Goal: Transaction & Acquisition: Purchase product/service

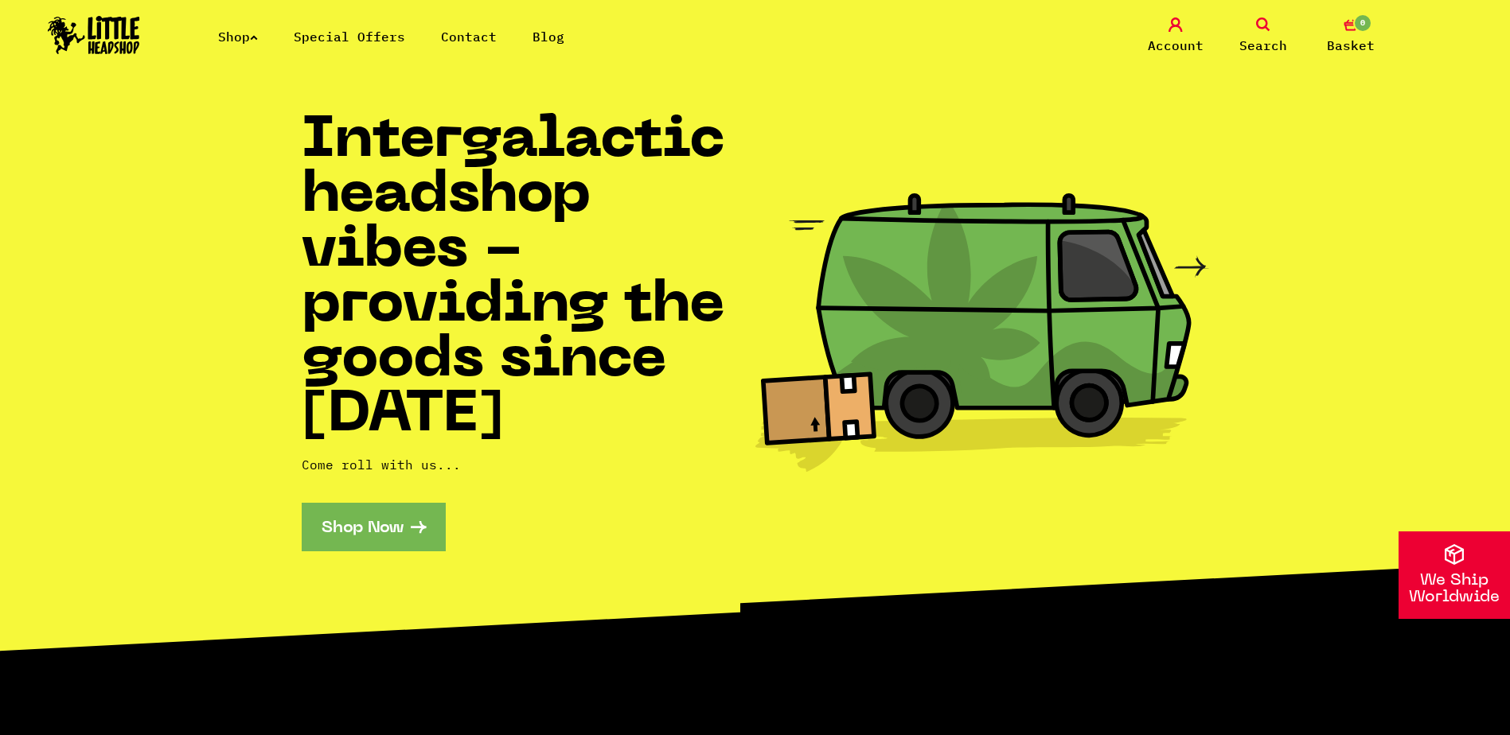
click at [363, 523] on link "Shop Now" at bounding box center [374, 527] width 144 height 49
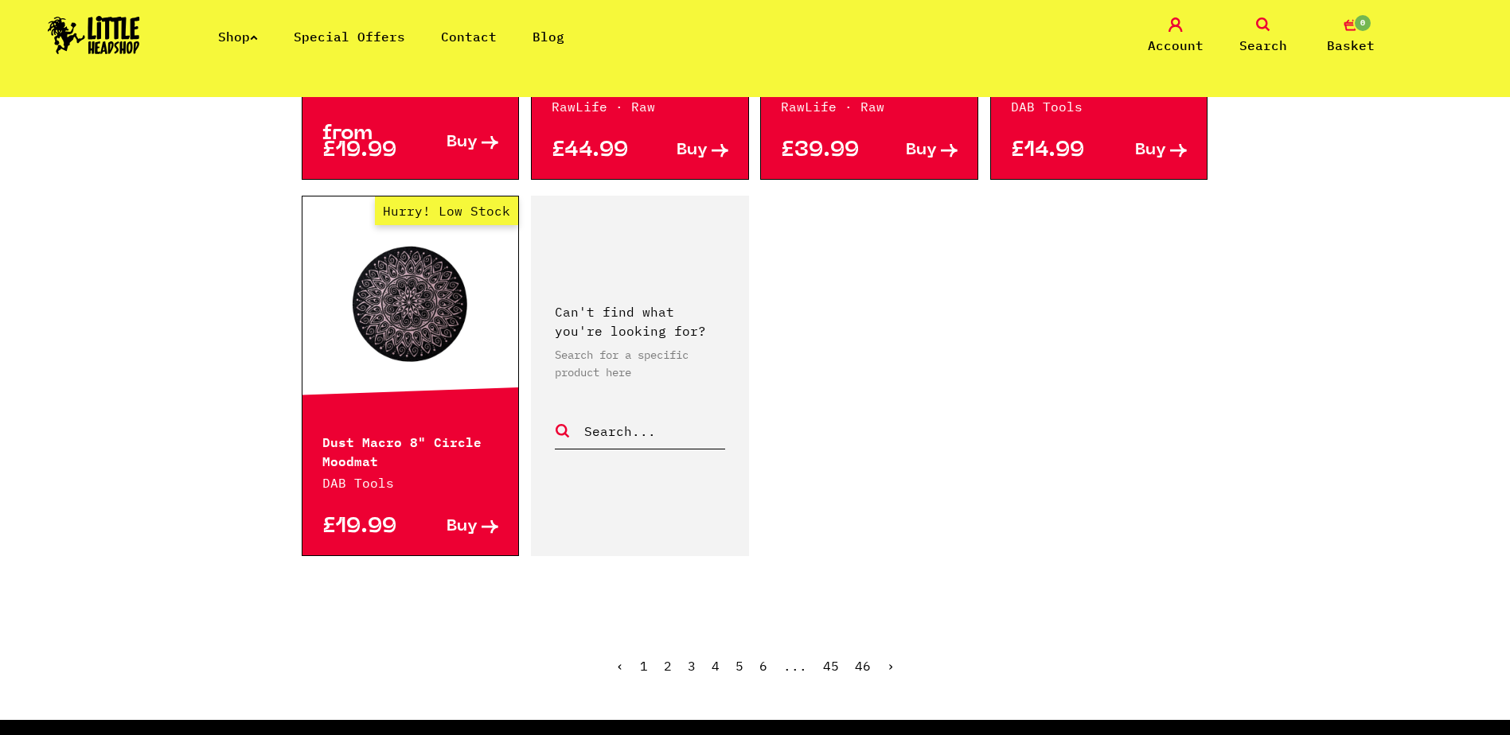
scroll to position [2467, 0]
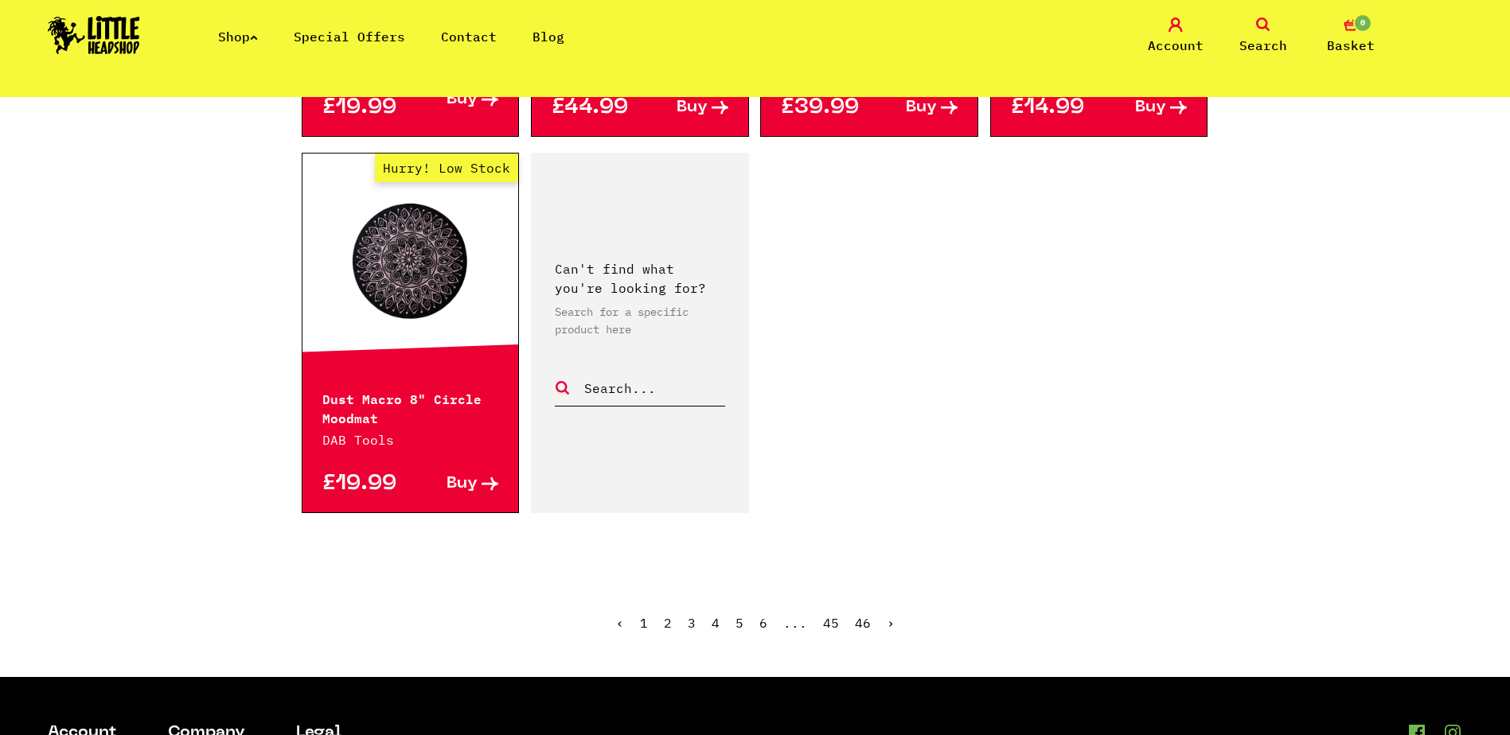
click at [669, 615] on link "2" at bounding box center [668, 623] width 8 height 16
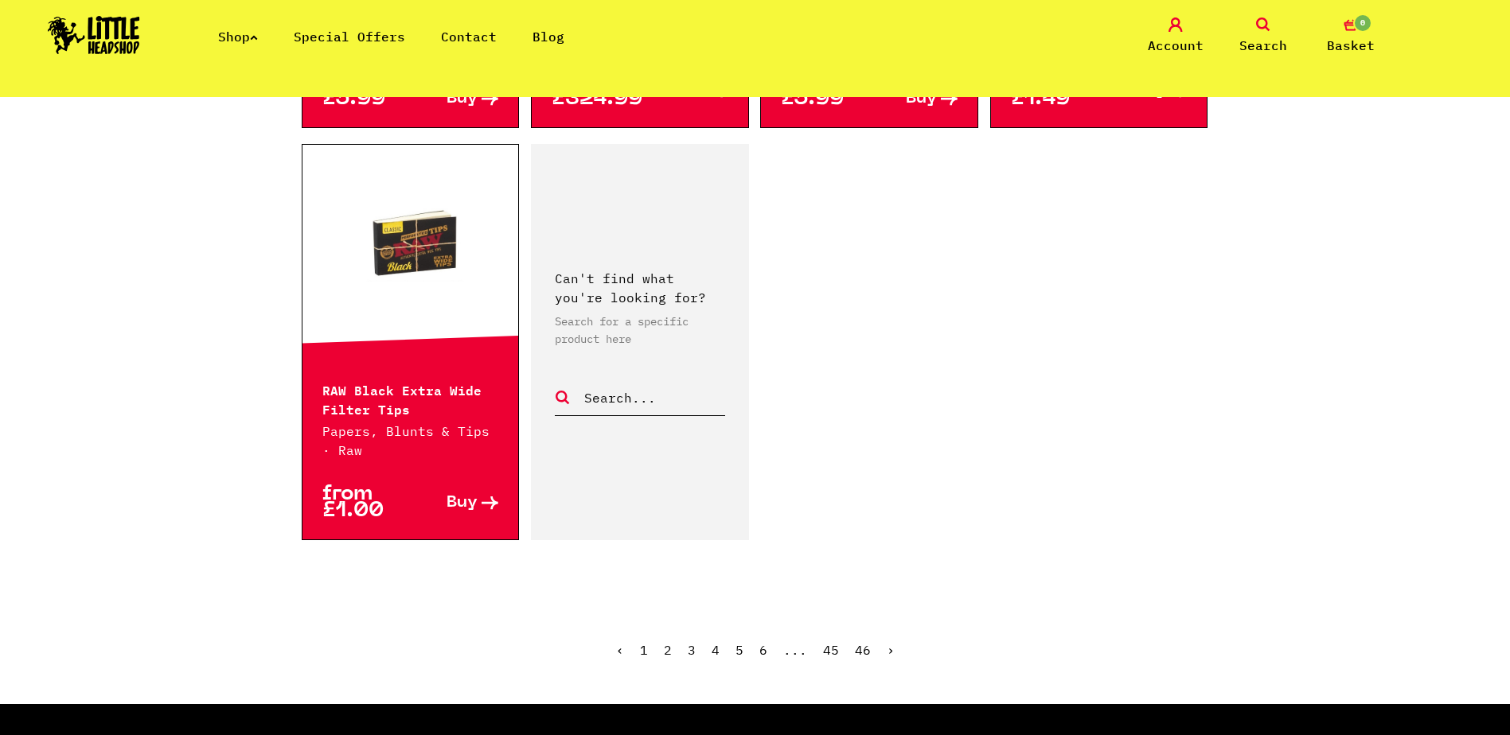
scroll to position [2388, 0]
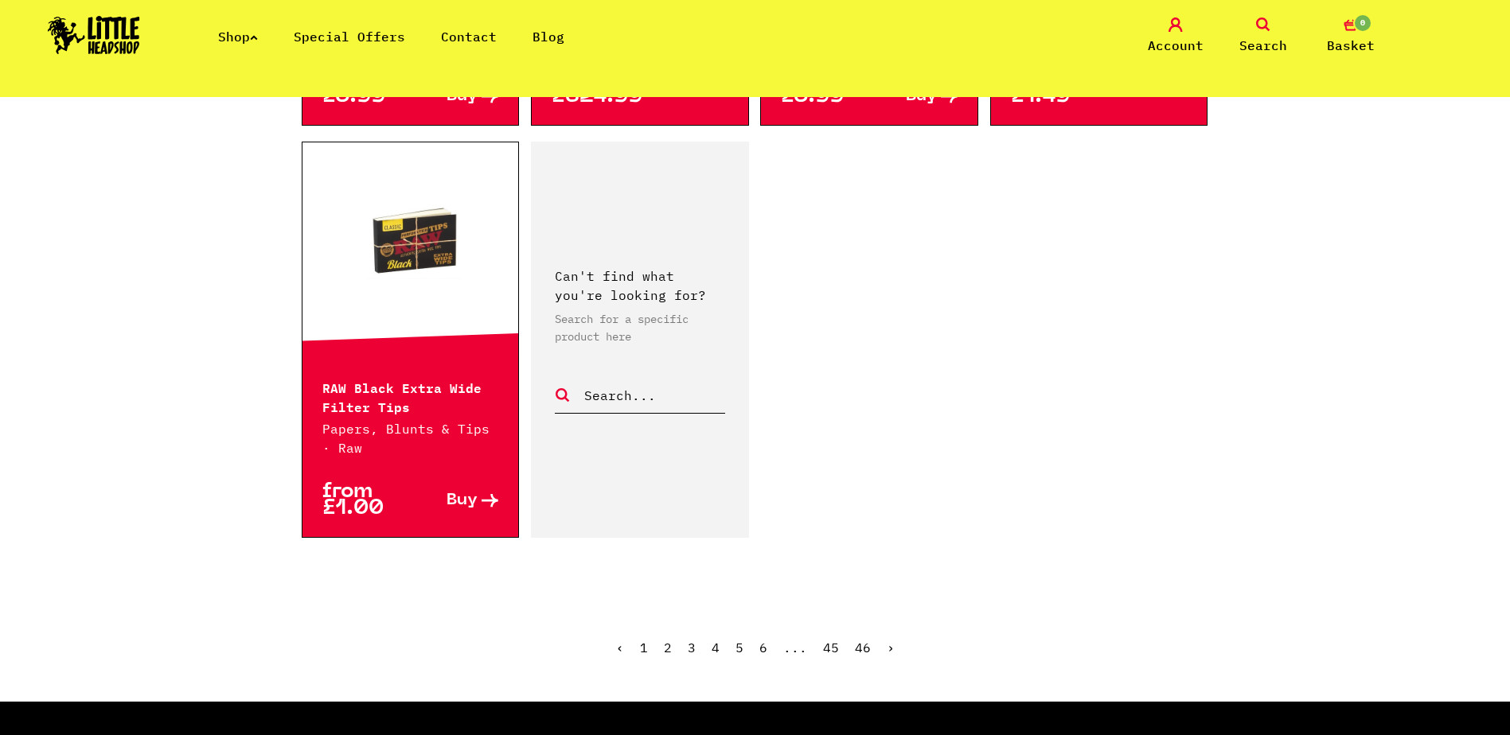
click at [667, 646] on span "2" at bounding box center [668, 648] width 8 height 16
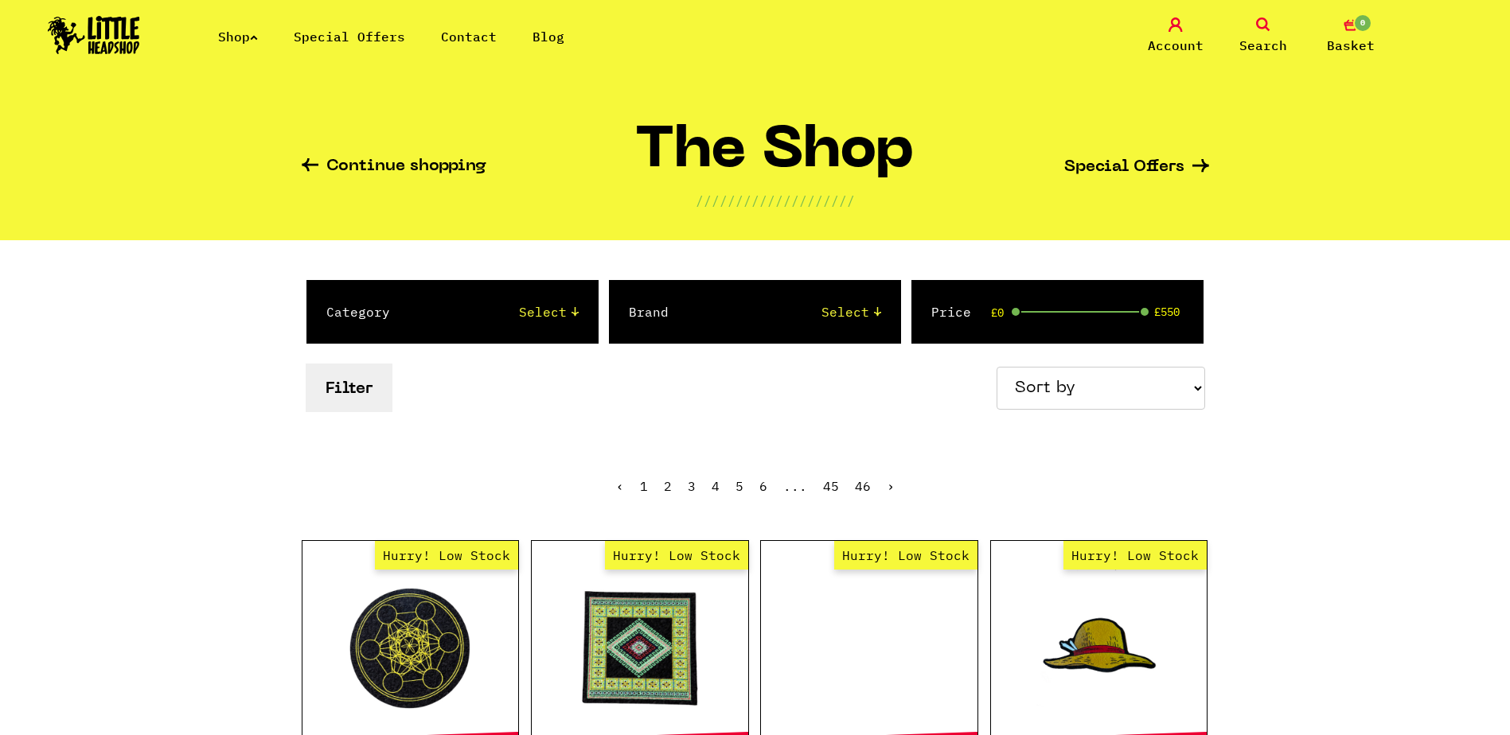
scroll to position [80, 0]
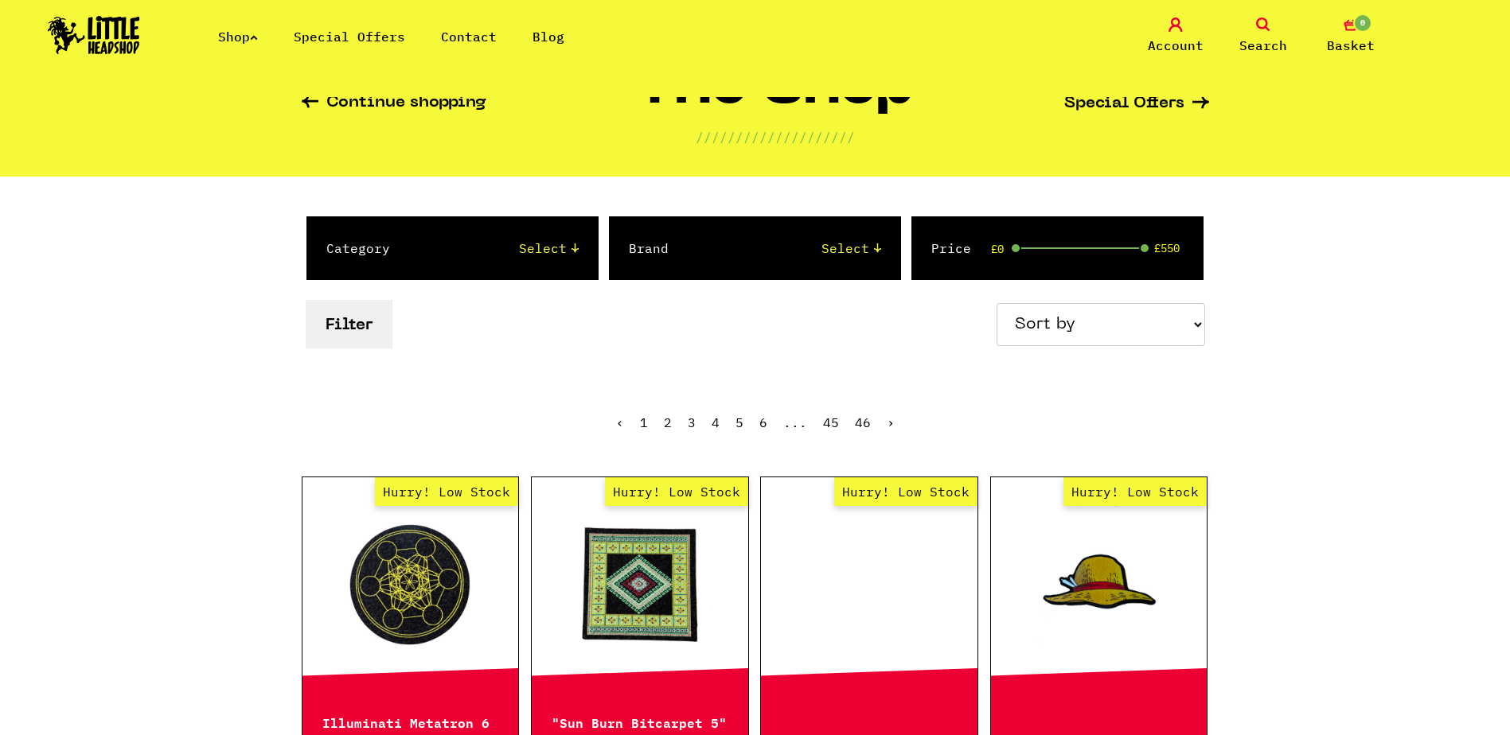
click at [552, 251] on select "Select 2 Piece 3 Piece 4 Piece 420/710 LIFE Acrylic Bongs Ashtrays Backwoods Ba…" at bounding box center [500, 248] width 157 height 19
select select "2"
click at [422, 239] on select "Select 2 Piece 3 Piece 4 Piece 420/710 LIFE Acrylic Bongs Ashtrays Backwoods Ba…" at bounding box center [500, 248] width 157 height 19
click at [523, 243] on select "Select 2 Piece 3 Piece 4 Piece 420/710 LIFE Acrylic Bongs Ashtrays Backwoods Ba…" at bounding box center [500, 248] width 157 height 19
click at [349, 321] on button "Filter" at bounding box center [349, 324] width 87 height 49
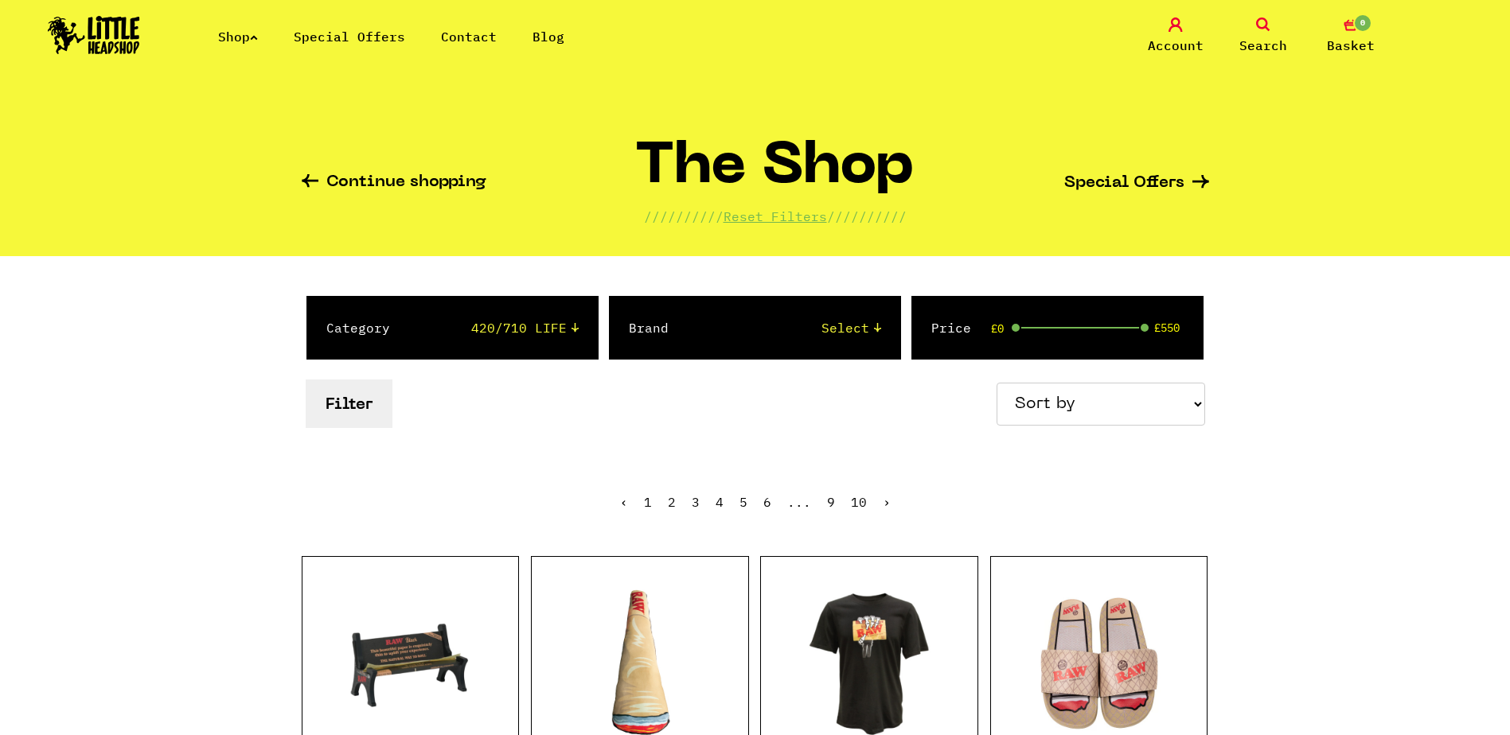
click at [529, 328] on select "Select 2 Piece 3 Piece 4 Piece 420/710 LIFE Acrylic Bongs Ashtrays Backwoods Ba…" at bounding box center [500, 327] width 157 height 19
select select "4"
click at [422, 318] on select "Select 2 Piece 3 Piece 4 Piece 420/710 LIFE Acrylic Bongs Ashtrays Backwoods Ba…" at bounding box center [500, 327] width 157 height 19
click at [364, 406] on button "Filter" at bounding box center [349, 404] width 87 height 49
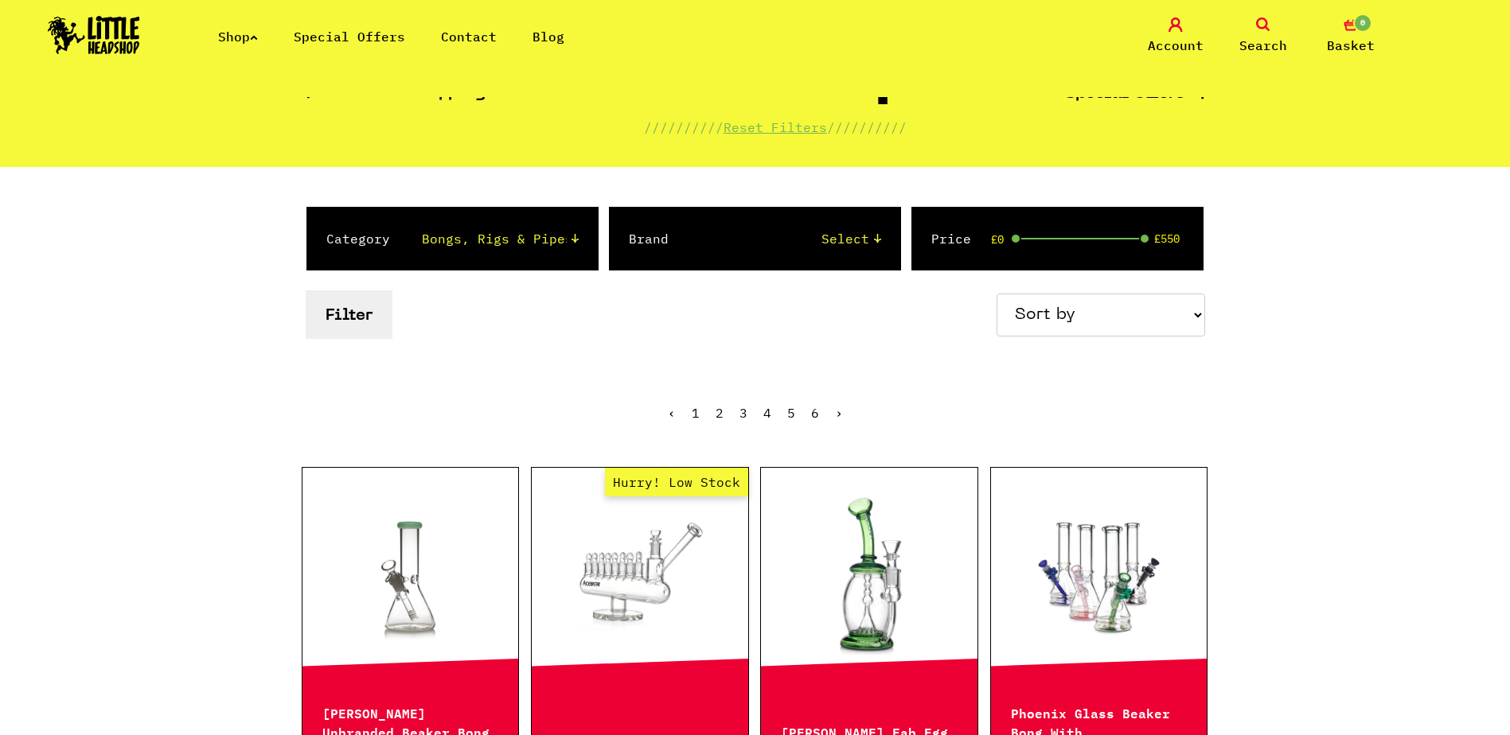
scroll to position [80, 0]
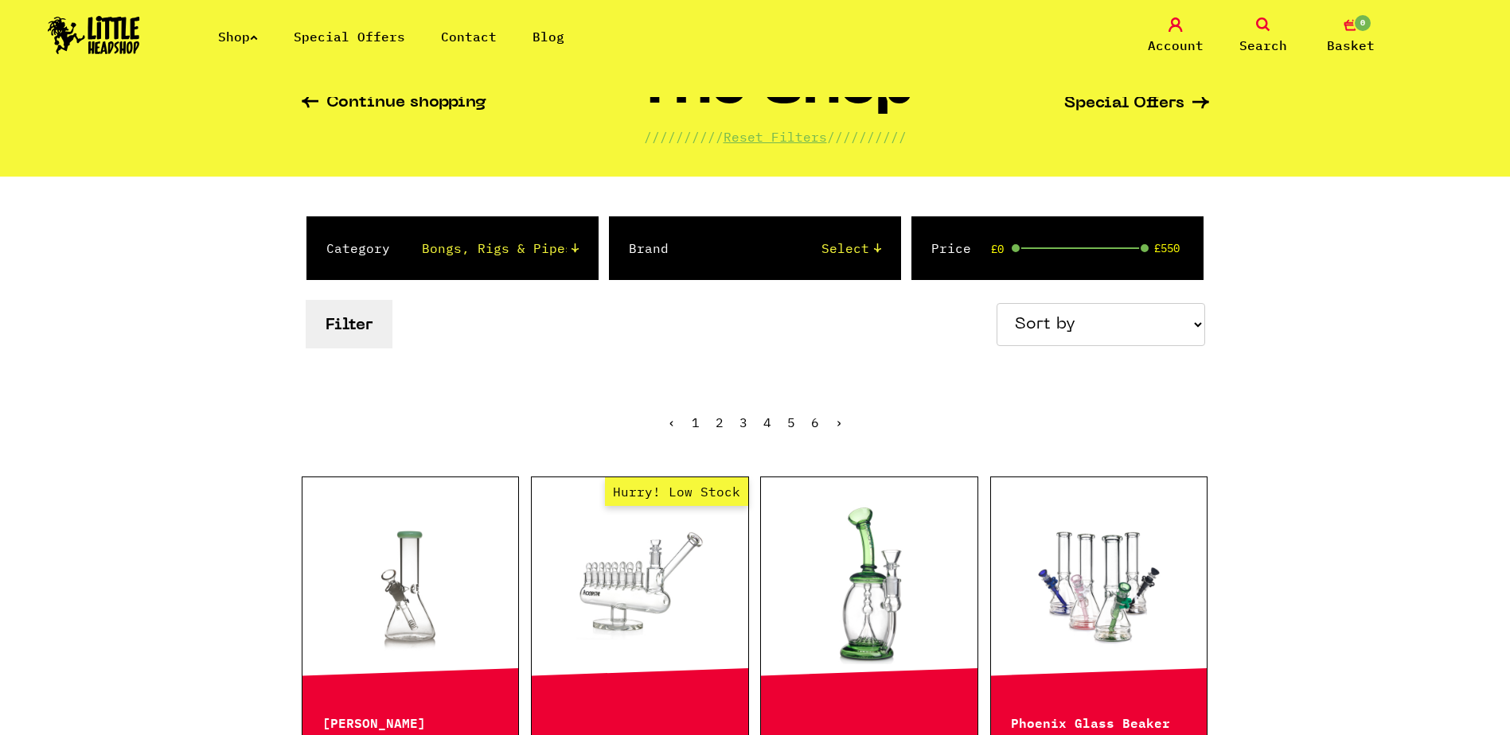
click at [1114, 322] on select "Sort by Price - Low to High Price - High to Low Newest Products" at bounding box center [1101, 324] width 209 height 43
select select "price_asc"
click at [999, 303] on select "Sort by Price - Low to High Price - High to Low Newest Products" at bounding box center [1101, 324] width 209 height 43
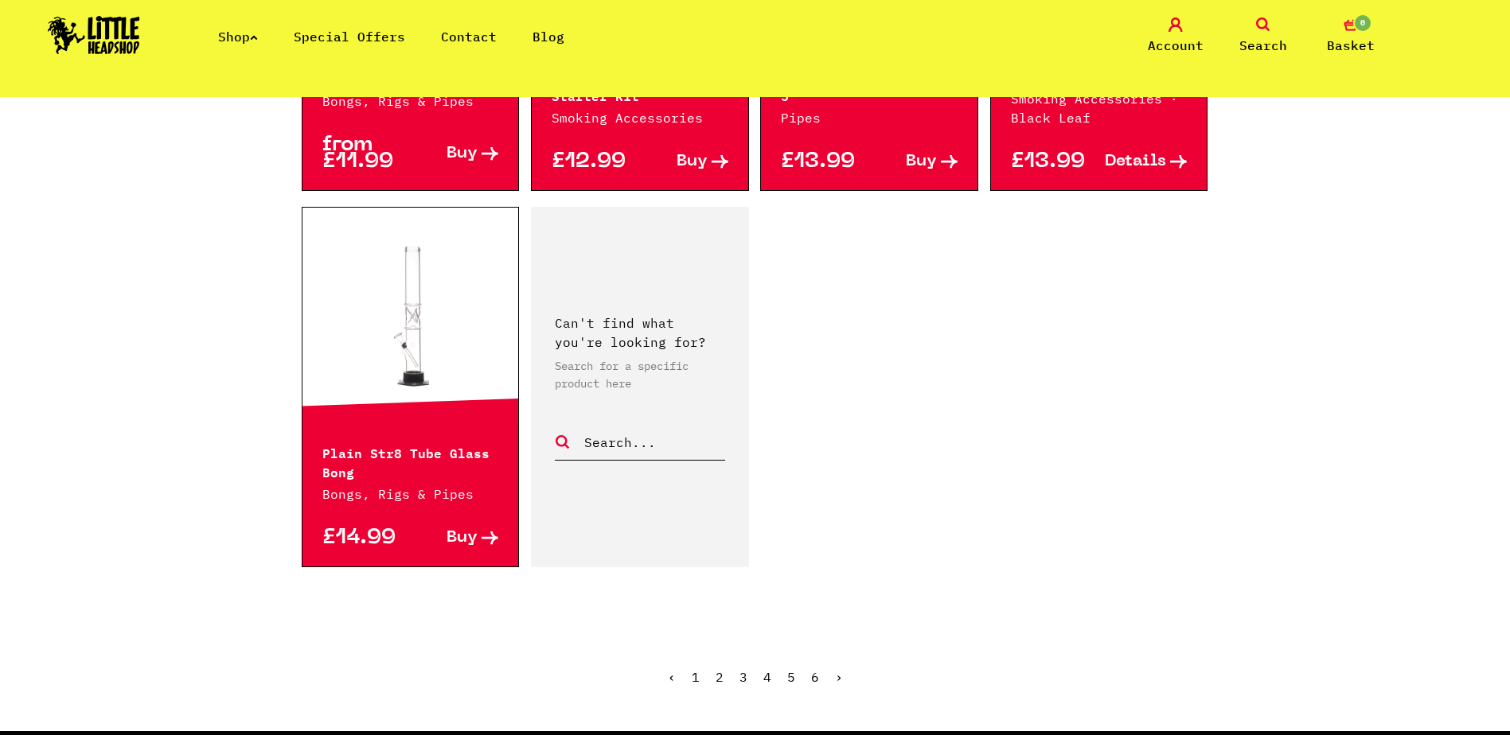
scroll to position [2388, 0]
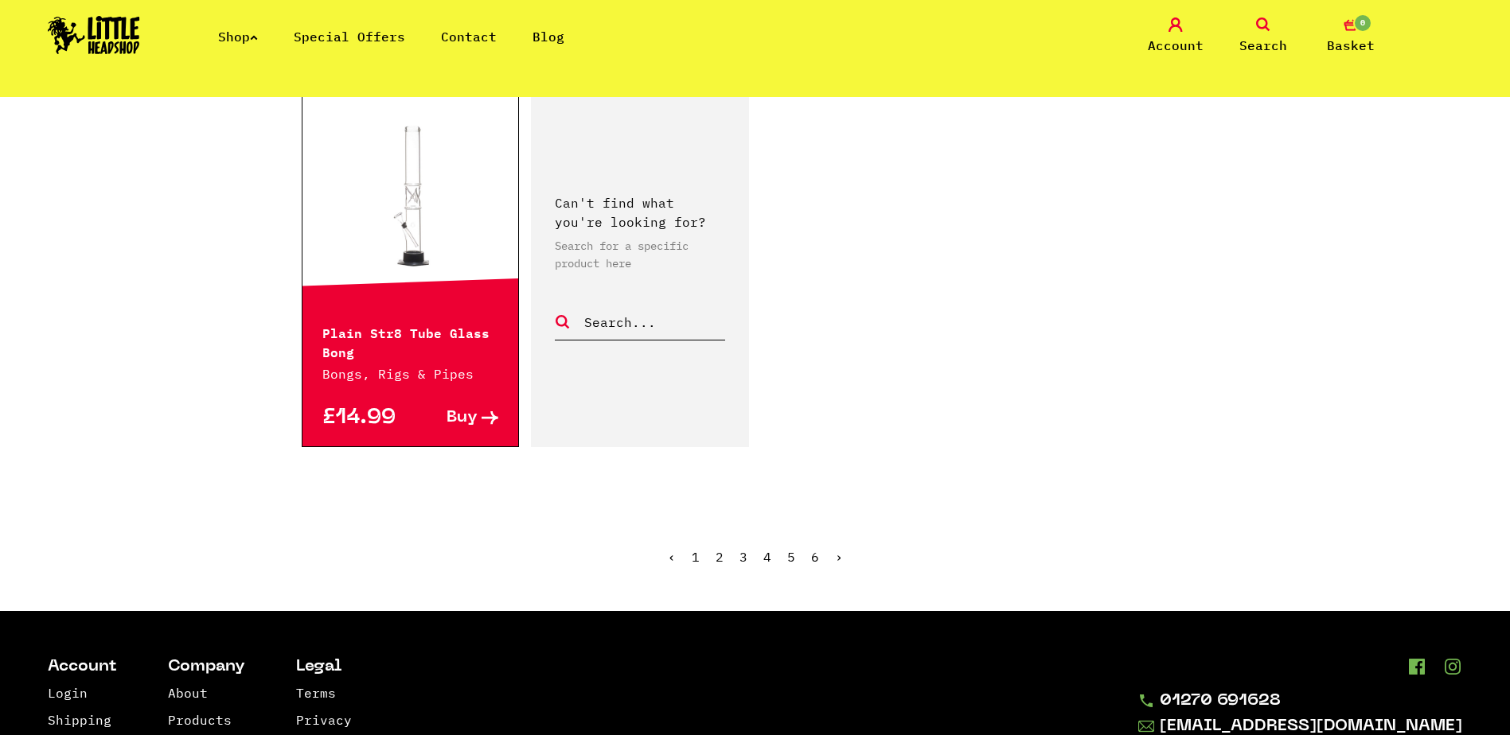
click at [723, 555] on link "2" at bounding box center [720, 557] width 8 height 16
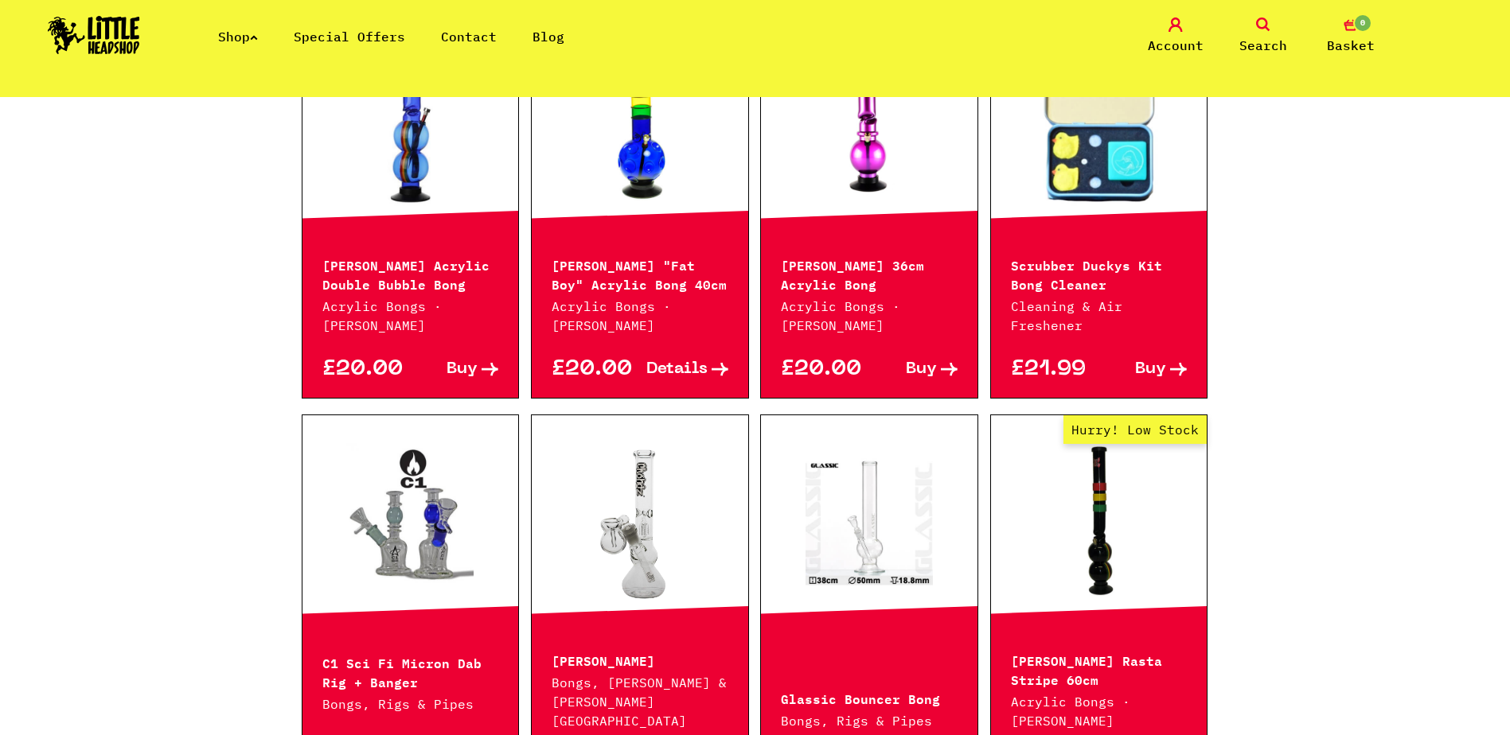
scroll to position [1751, 0]
